Goal: Information Seeking & Learning: Learn about a topic

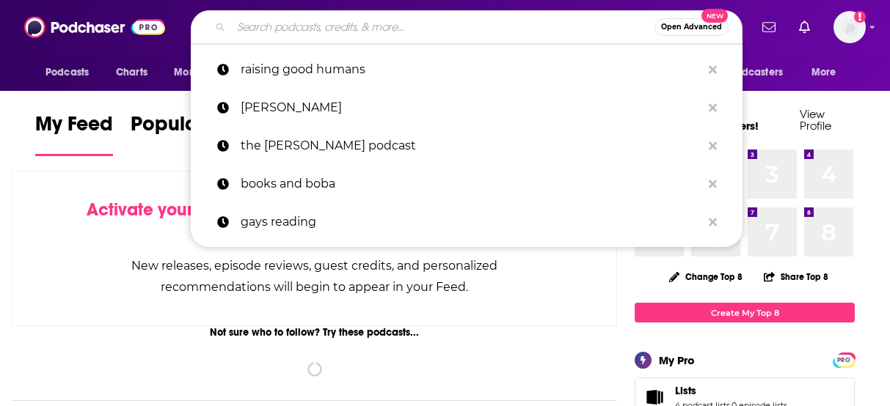
click at [446, 23] on input "Search podcasts, credits, & more..." at bounding box center [442, 26] width 423 height 23
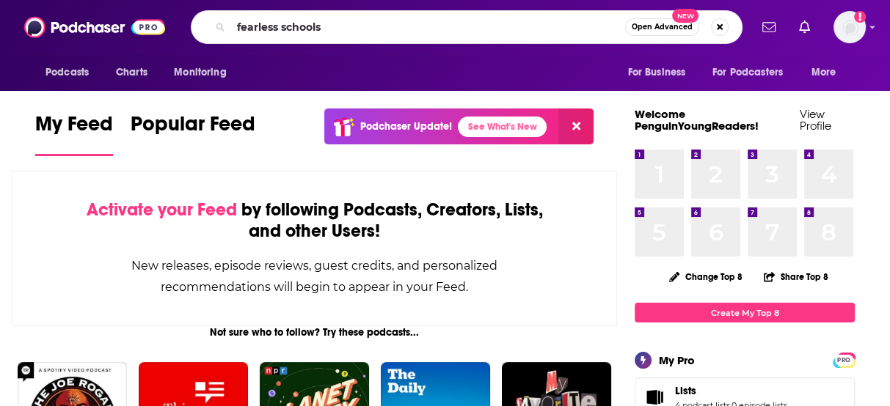
type input "fearless schools"
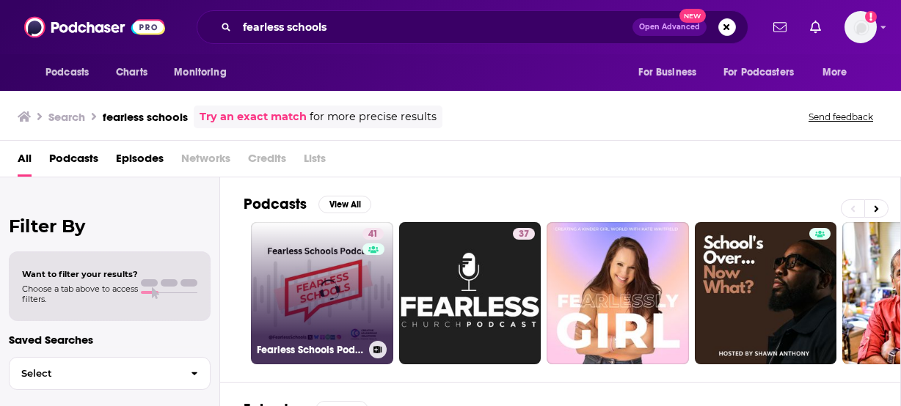
click at [310, 286] on link "41 Fearless Schools Podcast" at bounding box center [322, 293] width 142 height 142
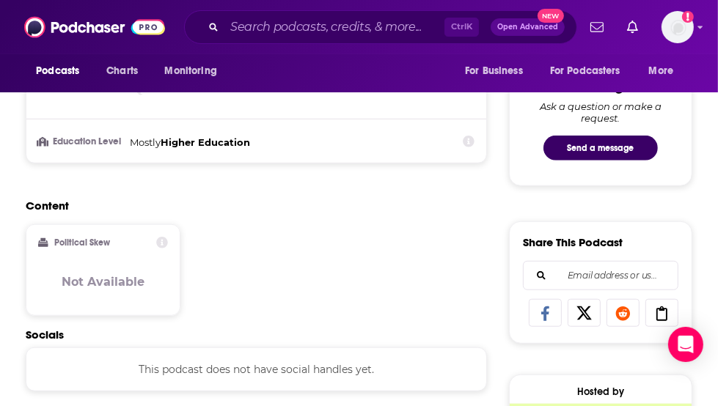
scroll to position [305, 0]
